Goal: Task Accomplishment & Management: Manage account settings

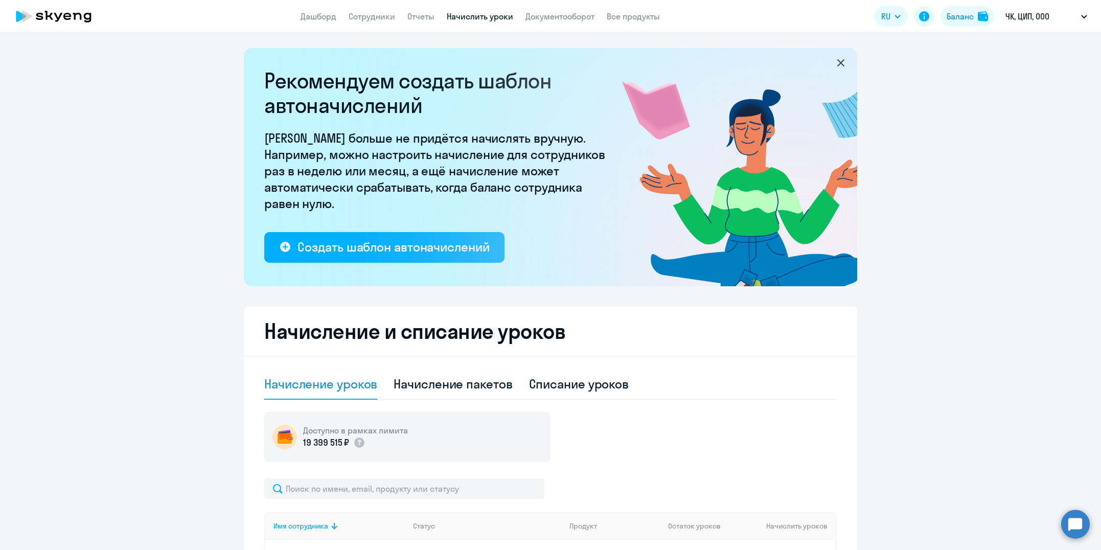
select select "50"
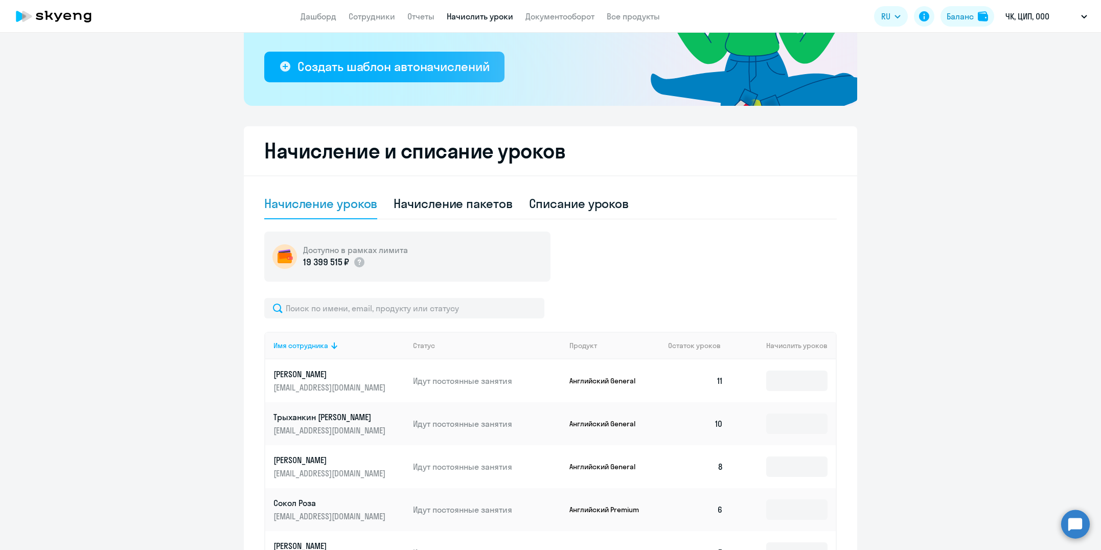
scroll to position [242, 0]
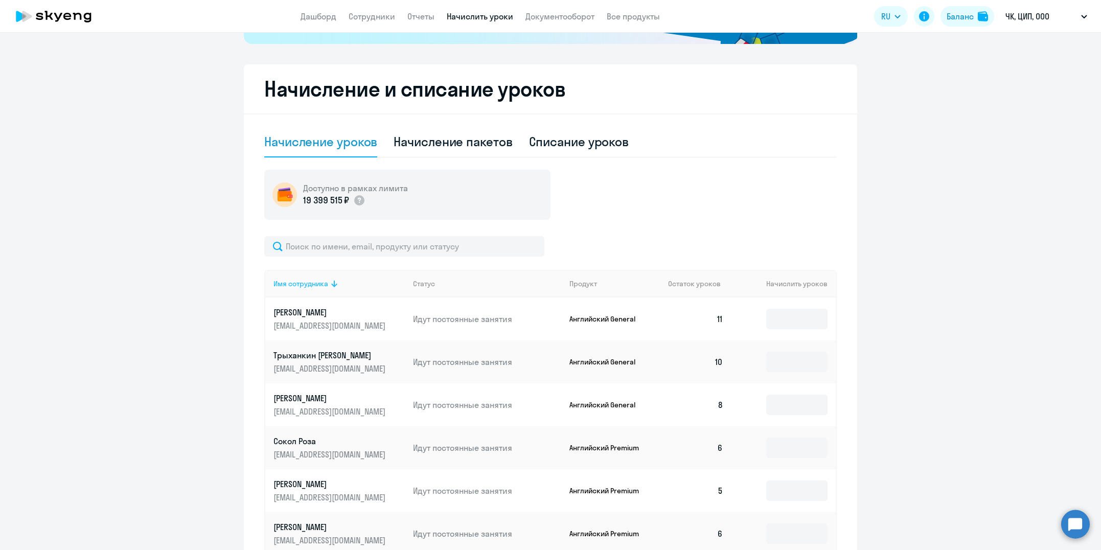
click at [318, 284] on div "Имя сотрудника" at bounding box center [300, 283] width 55 height 9
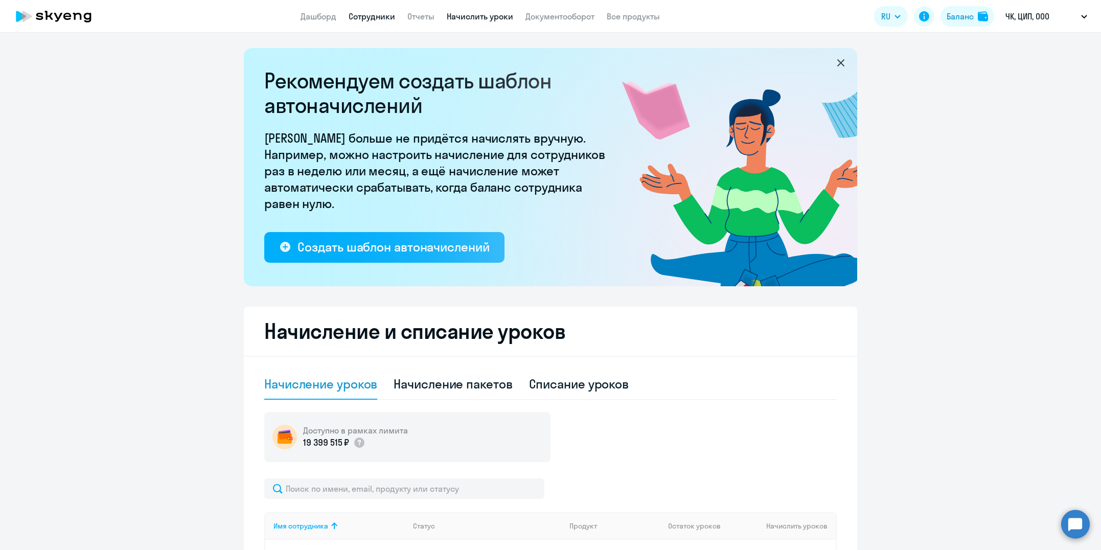
click at [363, 18] on link "Сотрудники" at bounding box center [372, 16] width 47 height 10
select select "30"
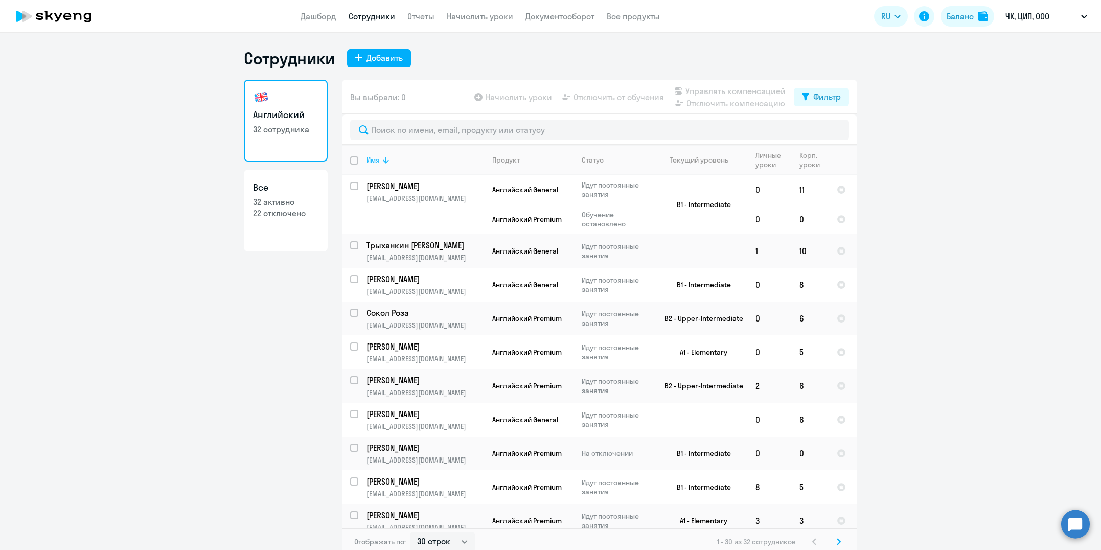
click at [370, 158] on div "Имя" at bounding box center [372, 159] width 13 height 9
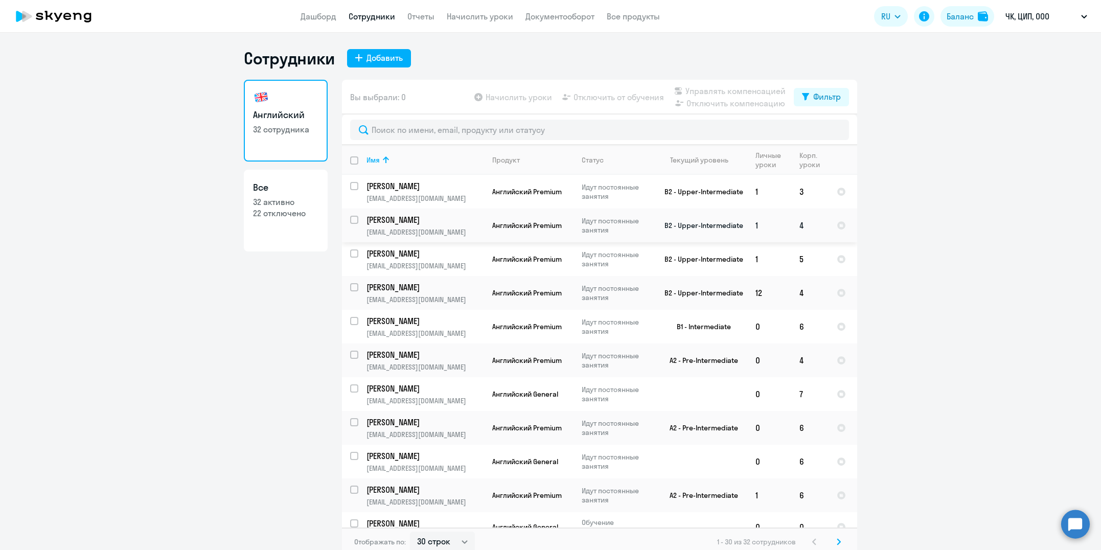
scroll to position [2, 0]
click at [352, 221] on input "select row 22542586" at bounding box center [360, 224] width 20 height 20
checkbox input "true"
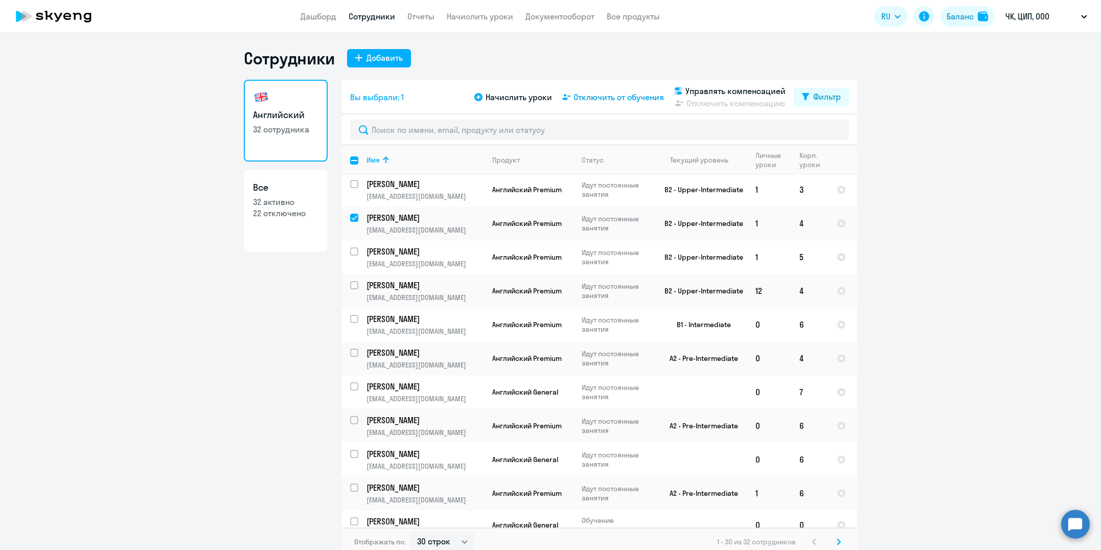
click at [612, 98] on span "Отключить от обучения" at bounding box center [618, 97] width 90 height 12
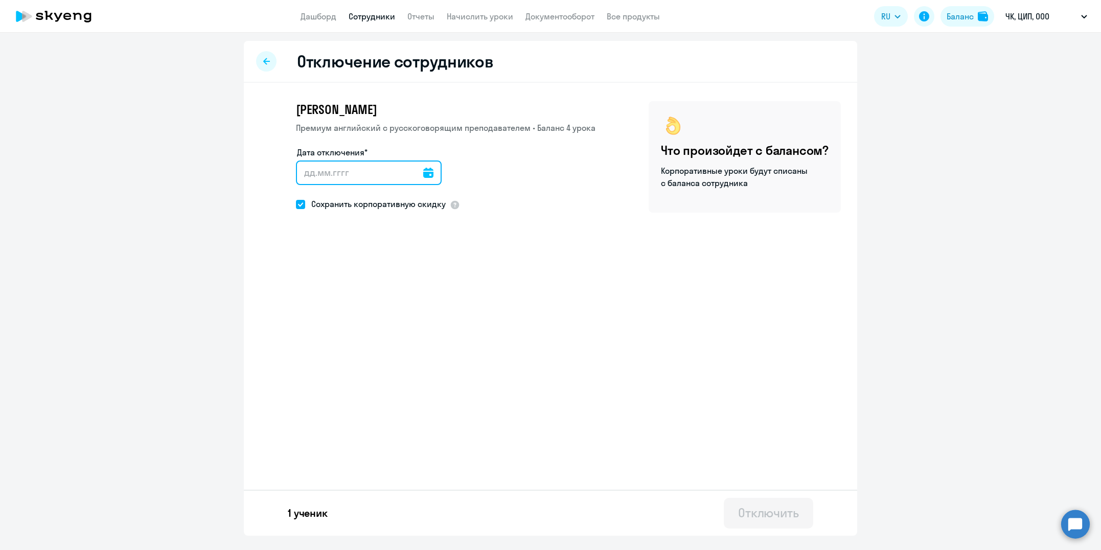
click at [363, 177] on input "Дата отключения*" at bounding box center [369, 172] width 146 height 25
click at [427, 173] on icon at bounding box center [428, 173] width 10 height 10
click at [391, 270] on span "3" at bounding box center [392, 269] width 18 height 18
type input "[DATE]"
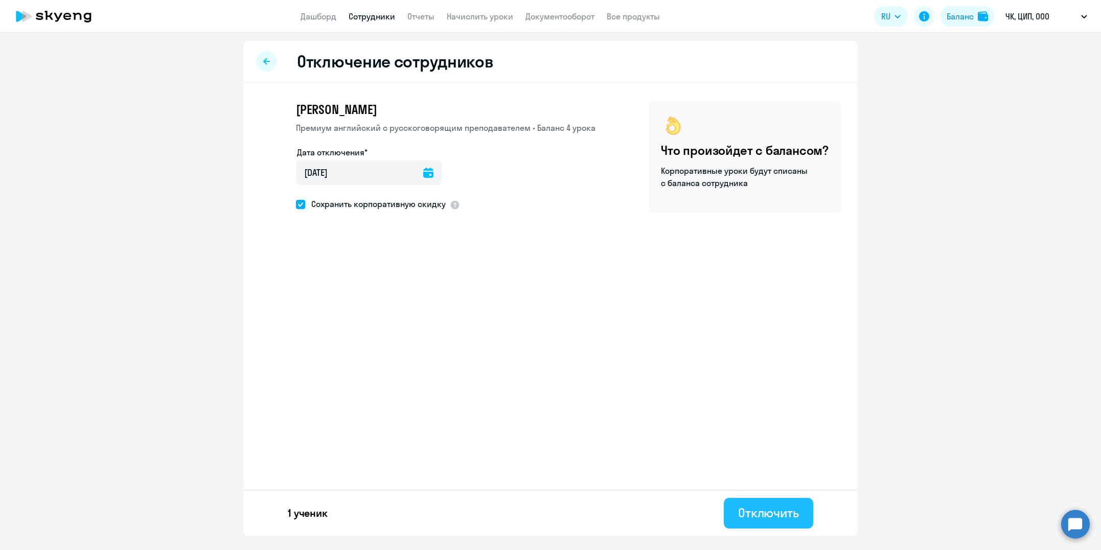
click at [771, 518] on div "Отключить" at bounding box center [768, 512] width 61 height 16
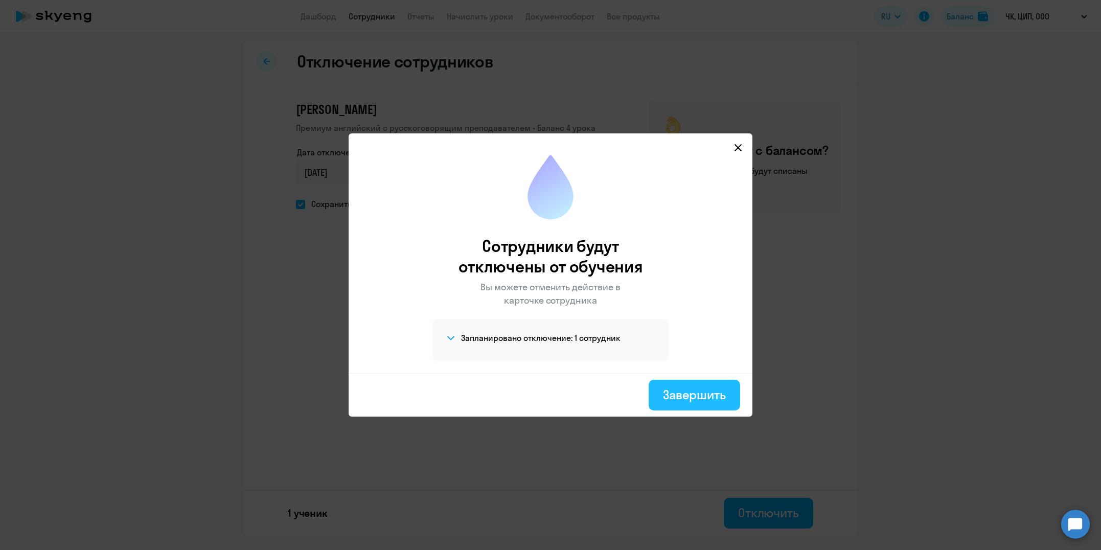
click at [700, 394] on div "Завершить" at bounding box center [694, 394] width 63 height 16
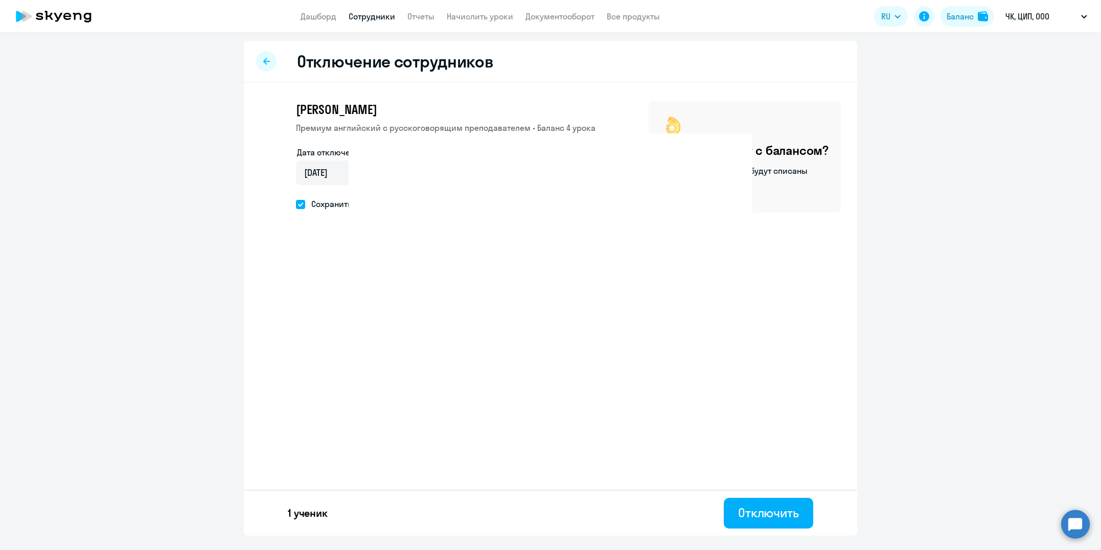
select select "30"
